Goal: Task Accomplishment & Management: Manage account settings

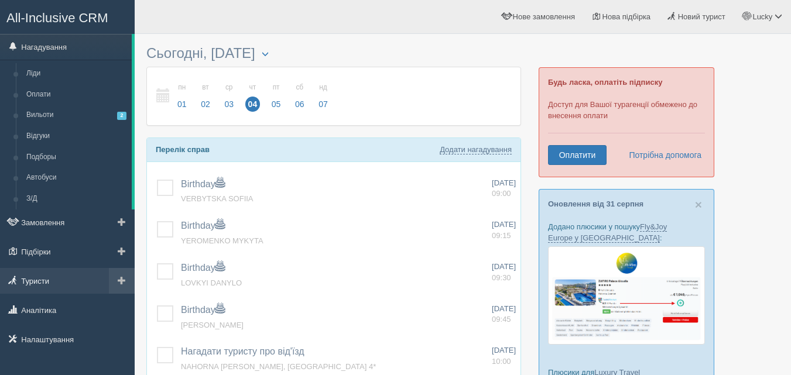
click at [38, 282] on link "Туристи" at bounding box center [67, 281] width 135 height 26
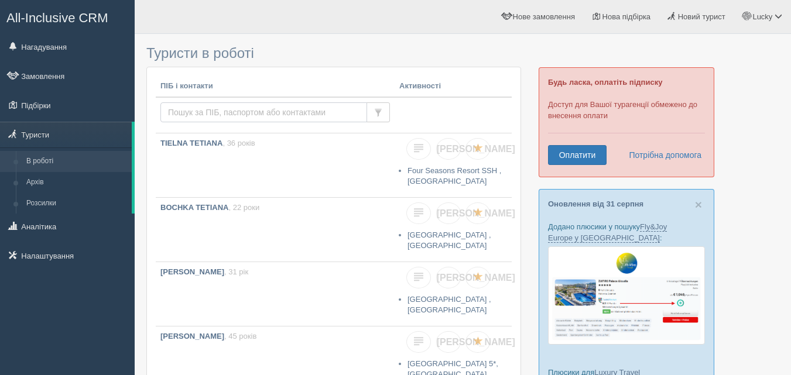
click at [189, 109] on input "text" at bounding box center [263, 112] width 207 height 20
type input "bukhantsov"
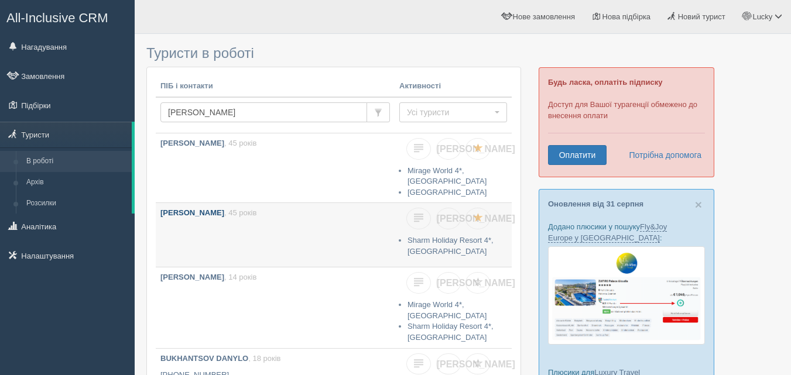
click at [354, 242] on link "BUKHANTSOV OLEKSANDR , 45 років" at bounding box center [275, 235] width 239 height 64
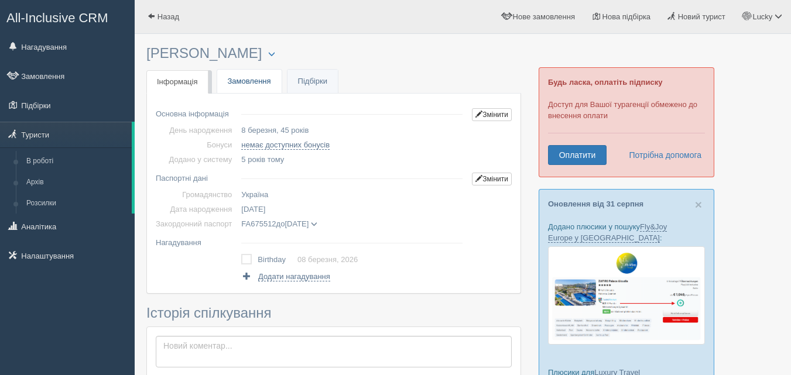
click at [253, 87] on link "Замовлення" at bounding box center [249, 82] width 64 height 24
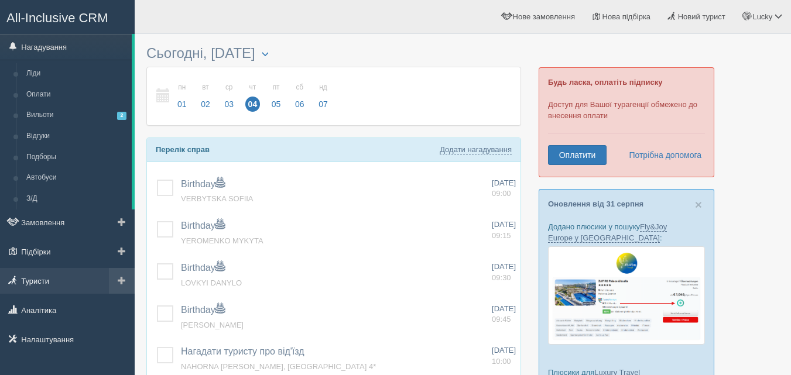
click at [22, 273] on link "Туристи" at bounding box center [67, 281] width 135 height 26
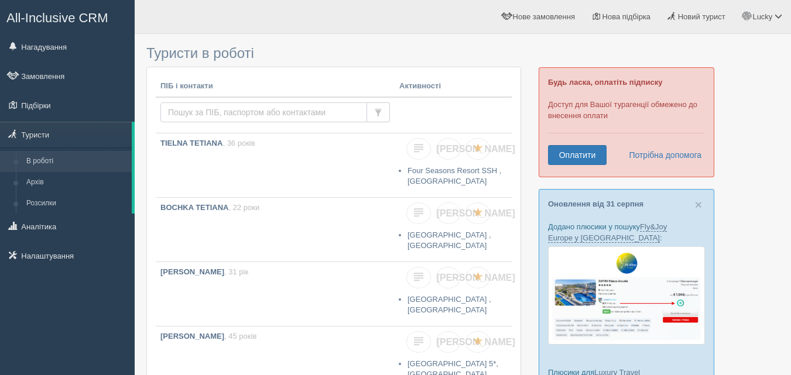
click at [209, 105] on input "text" at bounding box center [263, 112] width 207 height 20
type input "[PERSON_NAME]"
